Goal: Information Seeking & Learning: Find specific fact

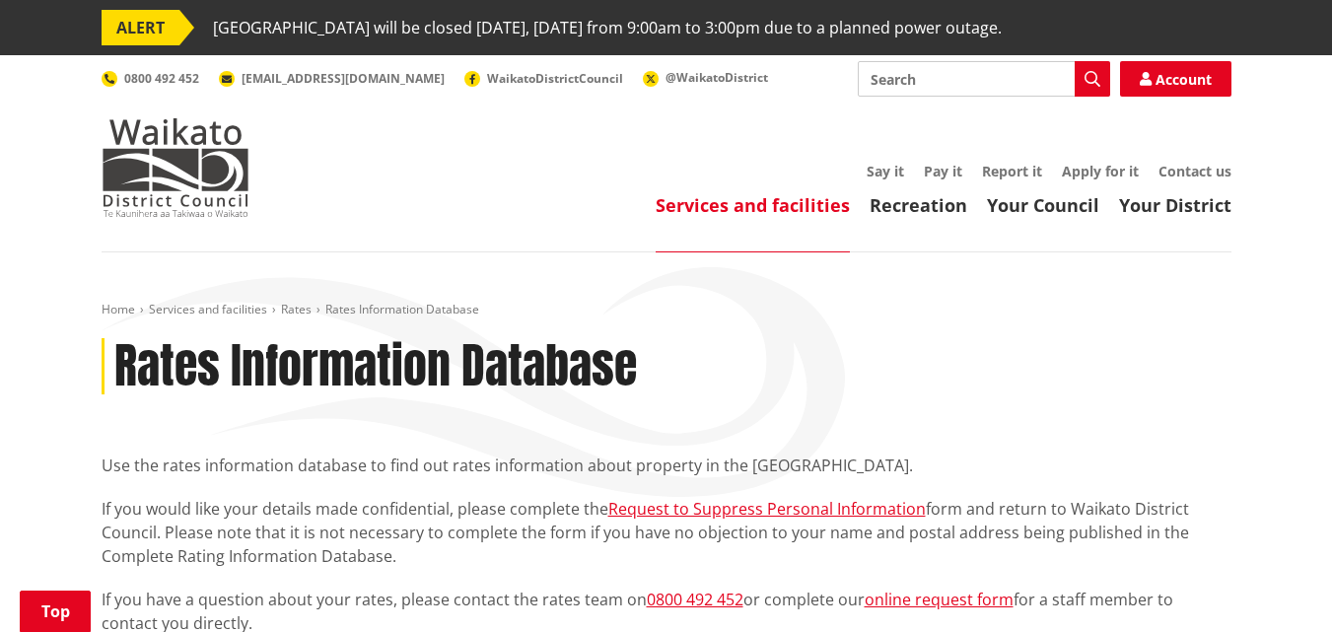
scroll to position [394, 0]
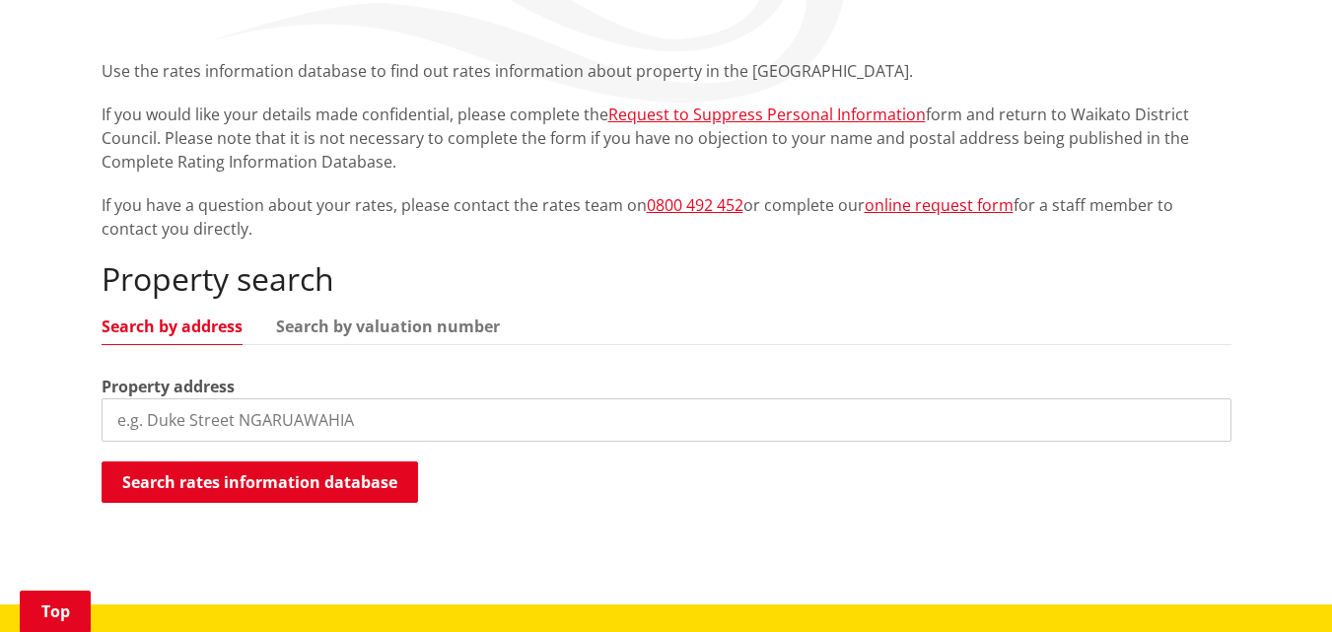
click at [415, 421] on input "search" at bounding box center [667, 419] width 1130 height 43
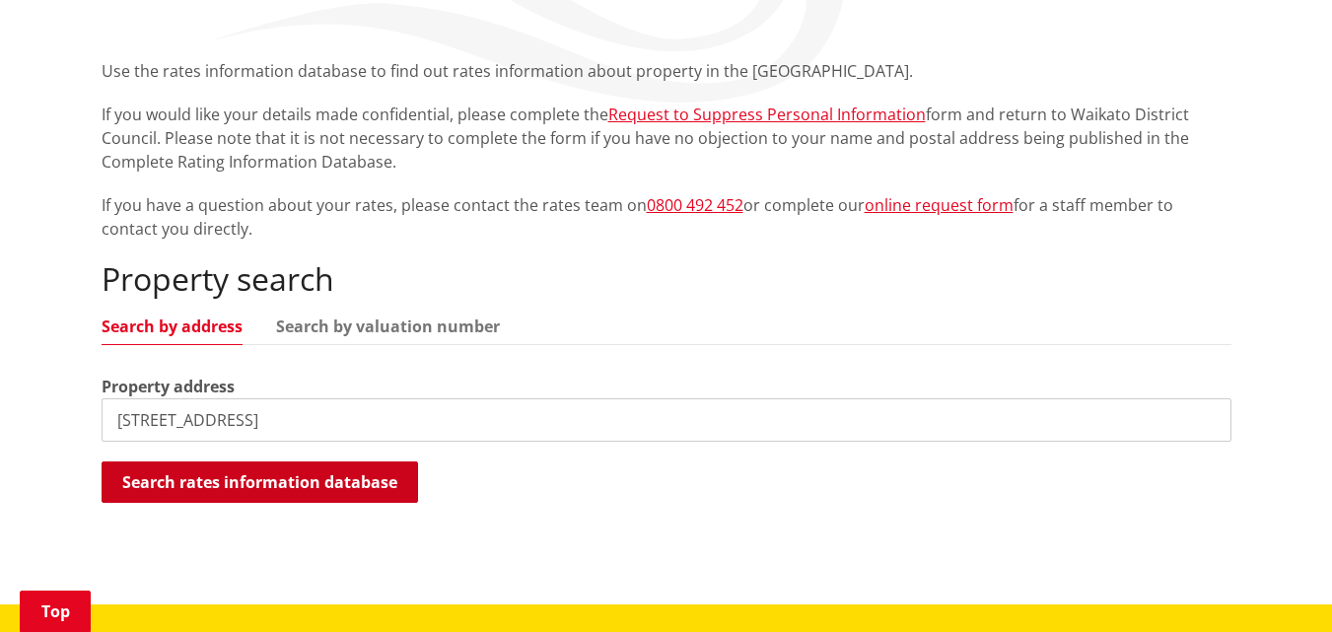
type input "[STREET_ADDRESS]"
click at [339, 487] on button "Search rates information database" at bounding box center [260, 481] width 317 height 41
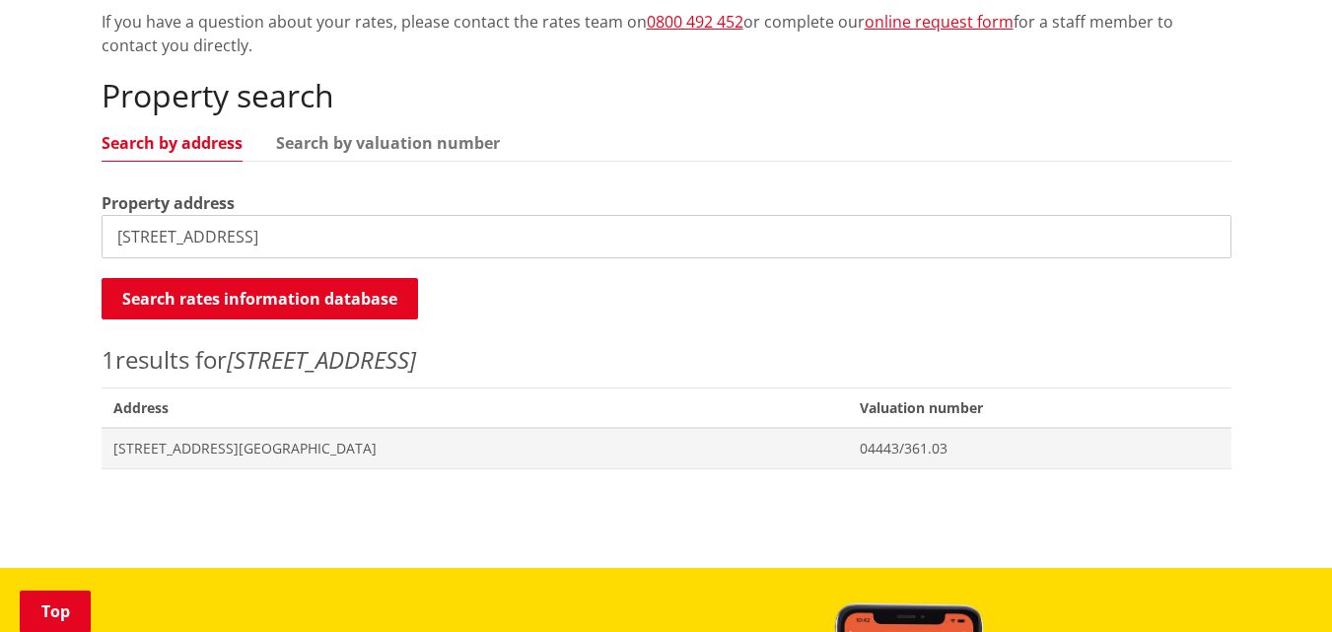
scroll to position [592, 0]
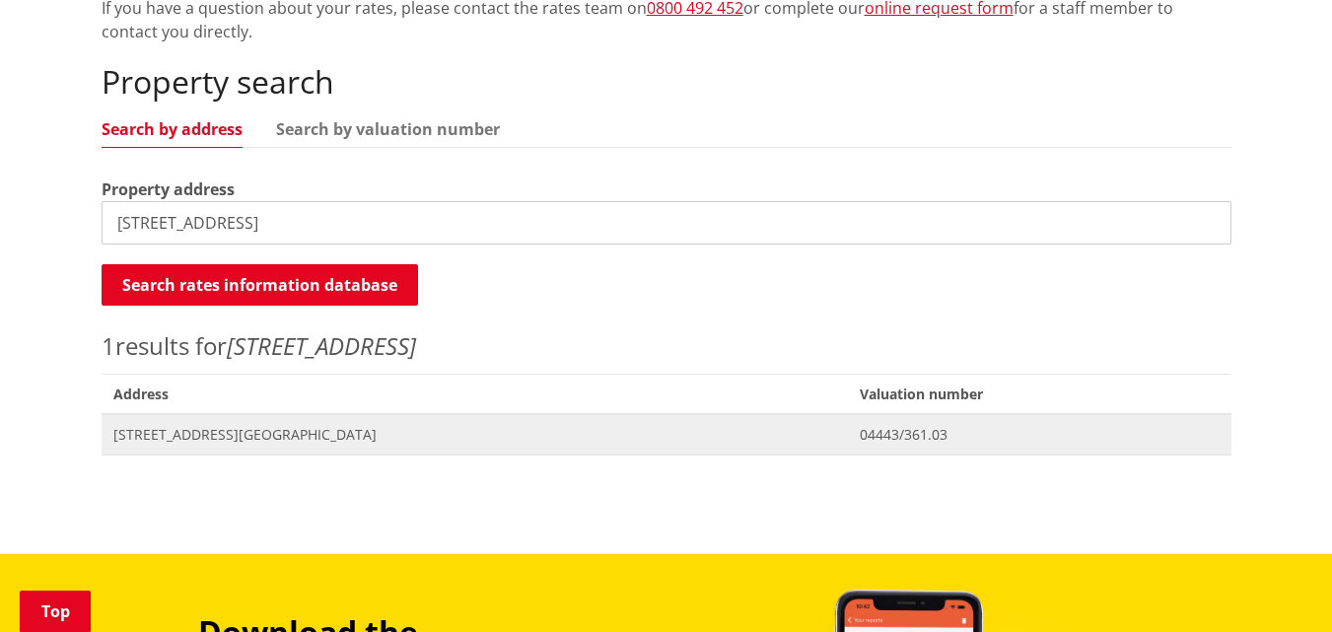
click at [266, 440] on span "[STREET_ADDRESS][GEOGRAPHIC_DATA]" at bounding box center [475, 435] width 724 height 20
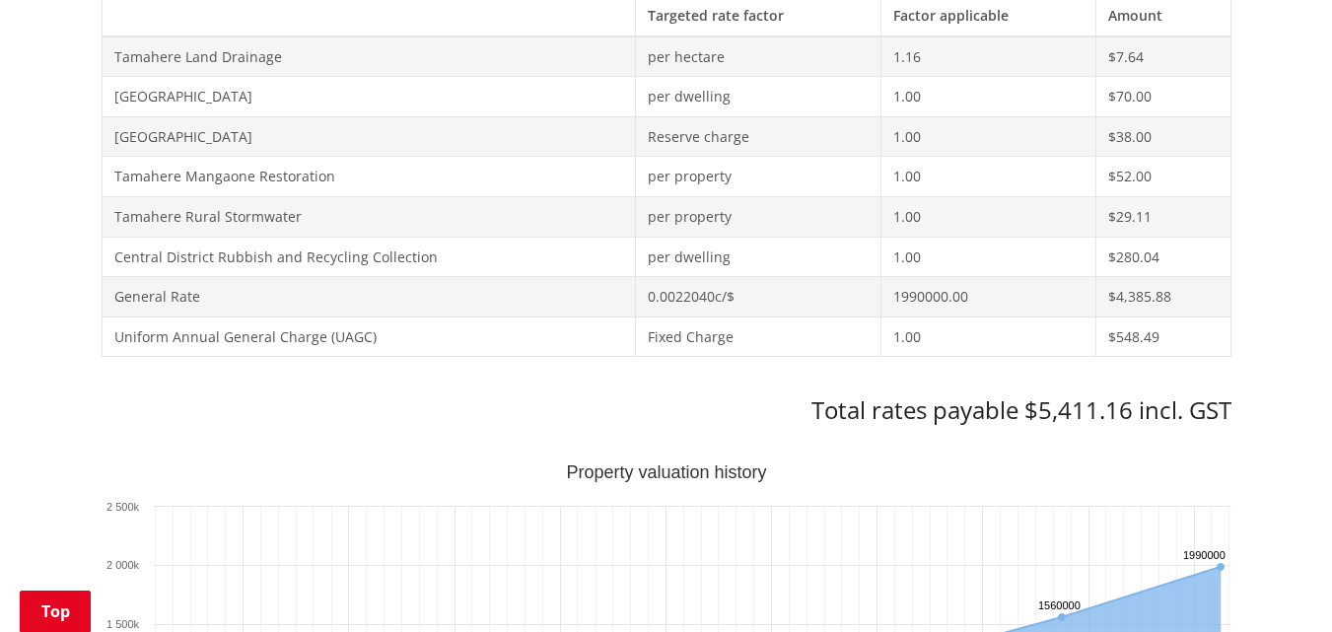
scroll to position [986, 0]
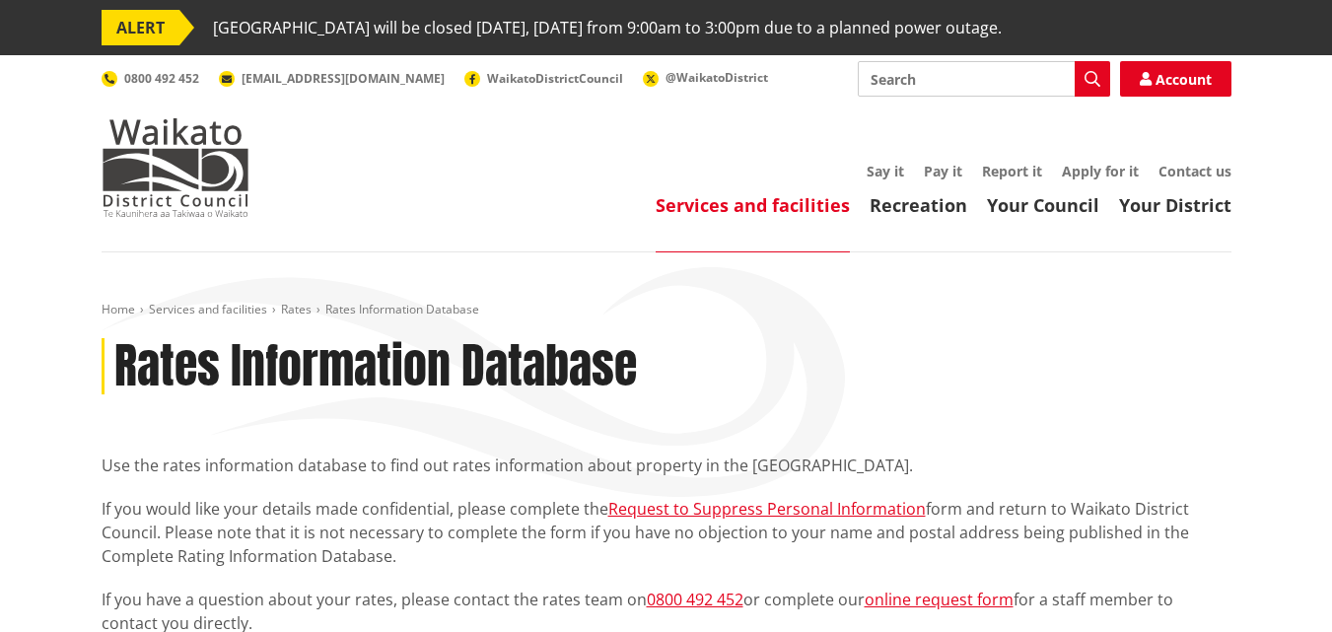
scroll to position [986, 0]
